Goal: Task Accomplishment & Management: Use online tool/utility

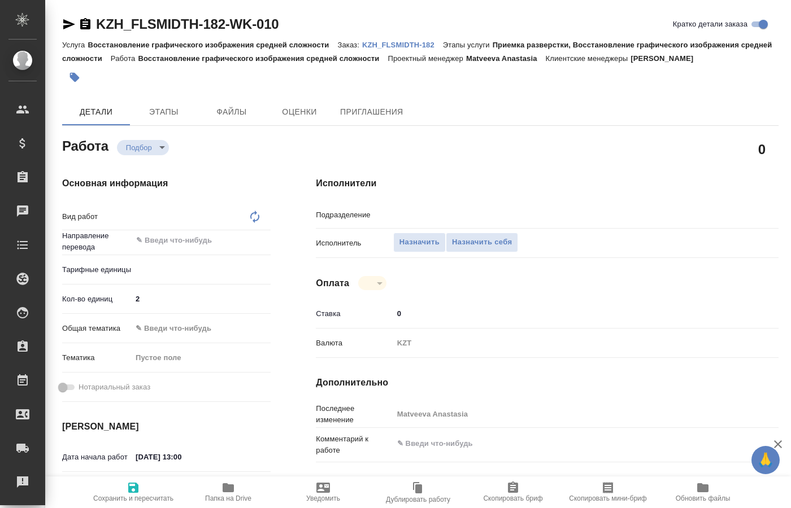
type textarea "x"
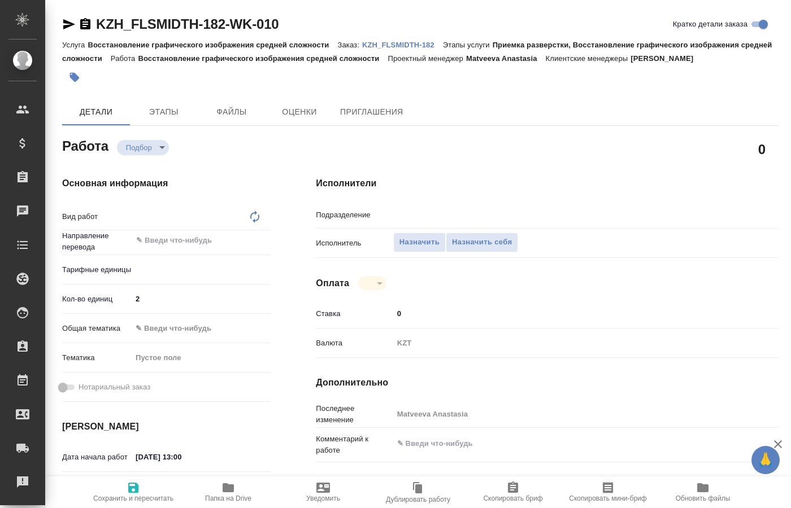
type textarea "x"
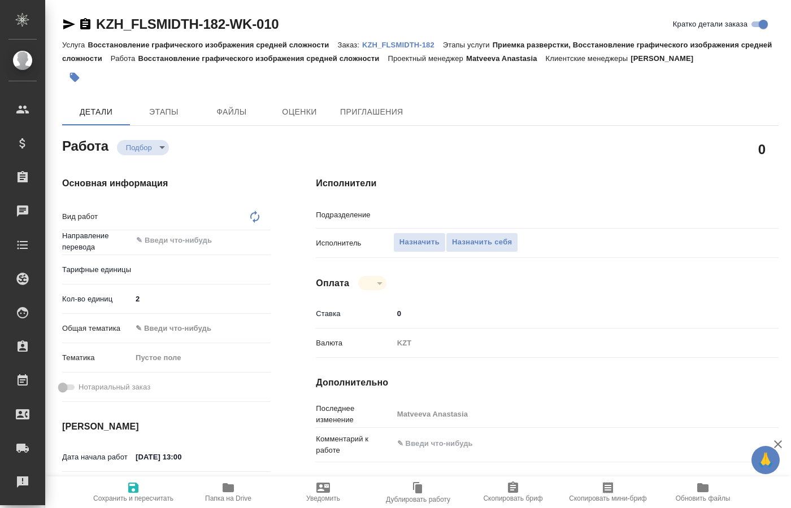
type textarea "x"
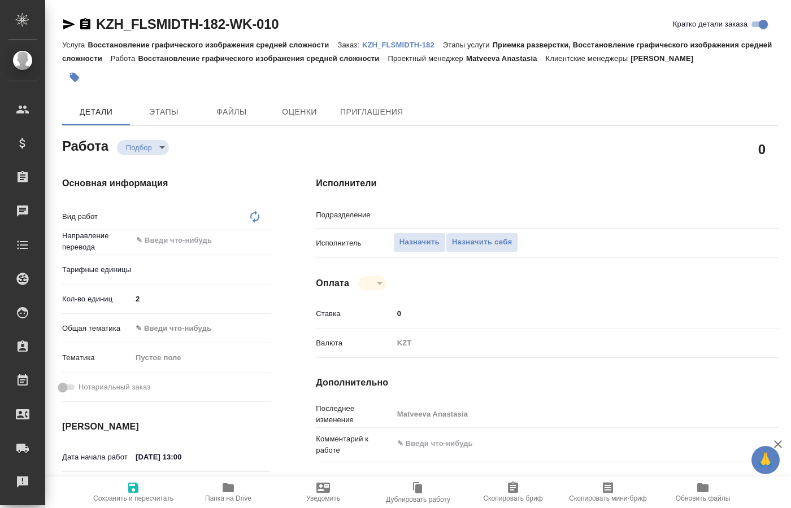
type textarea "x"
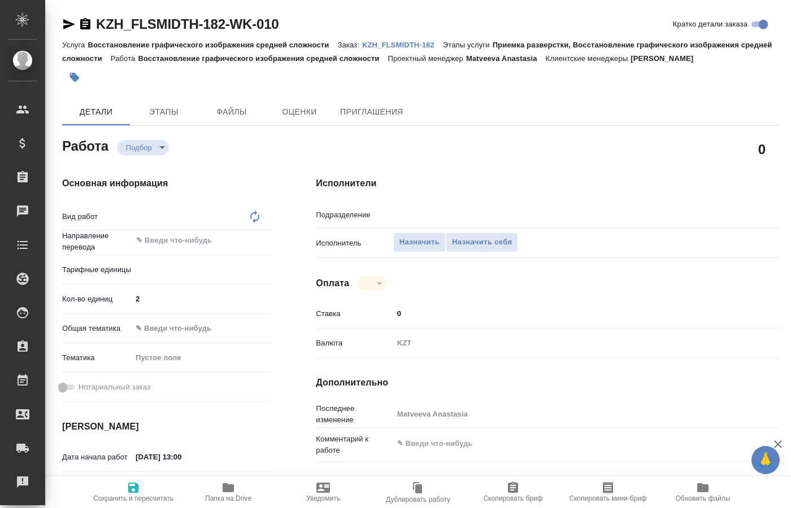
type textarea "x"
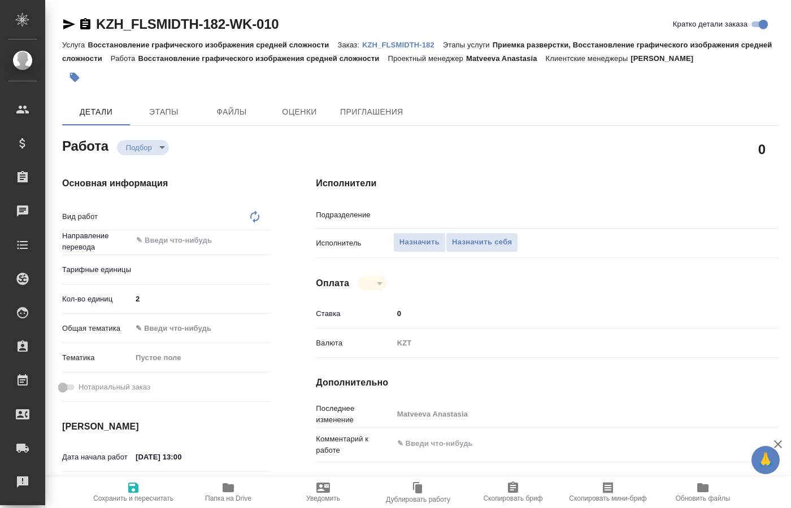
type textarea "x"
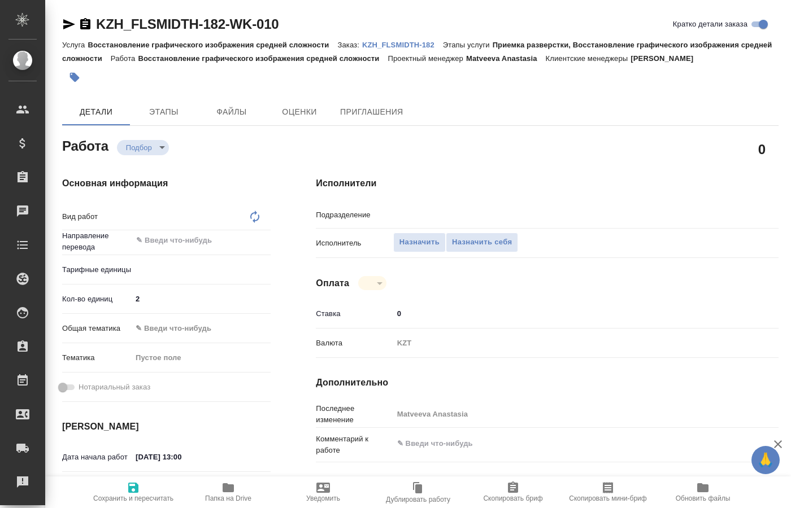
type textarea "x"
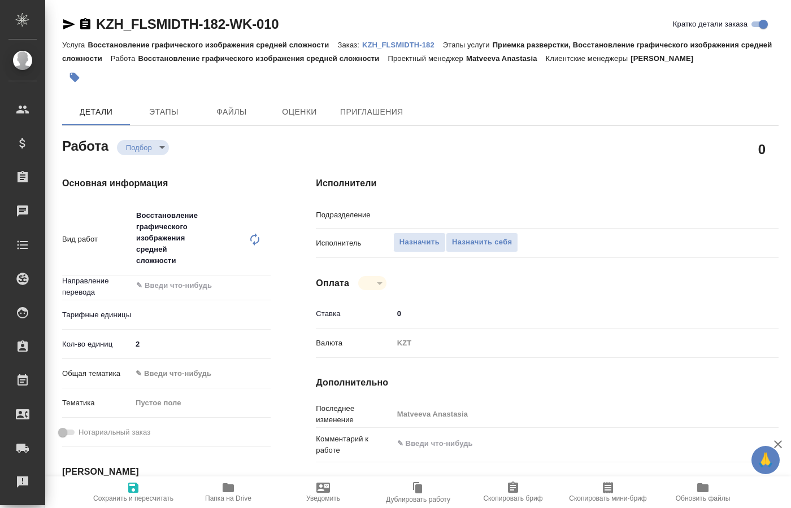
type textarea "Восстановление графического изображения средней сложности"
type textarea "x"
type input "DTPspecialists"
type textarea "x"
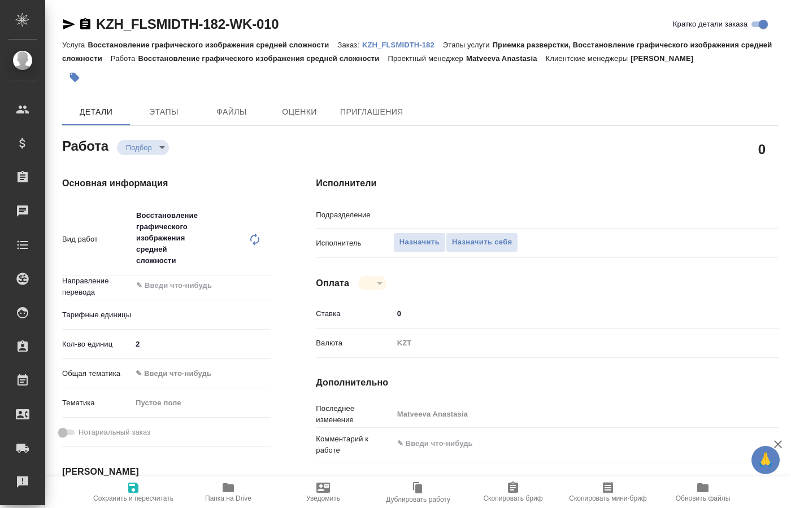
type textarea "x"
click at [487, 236] on span "Назначить себя" at bounding box center [482, 242] width 60 height 13
